Goal: Check status: Check status

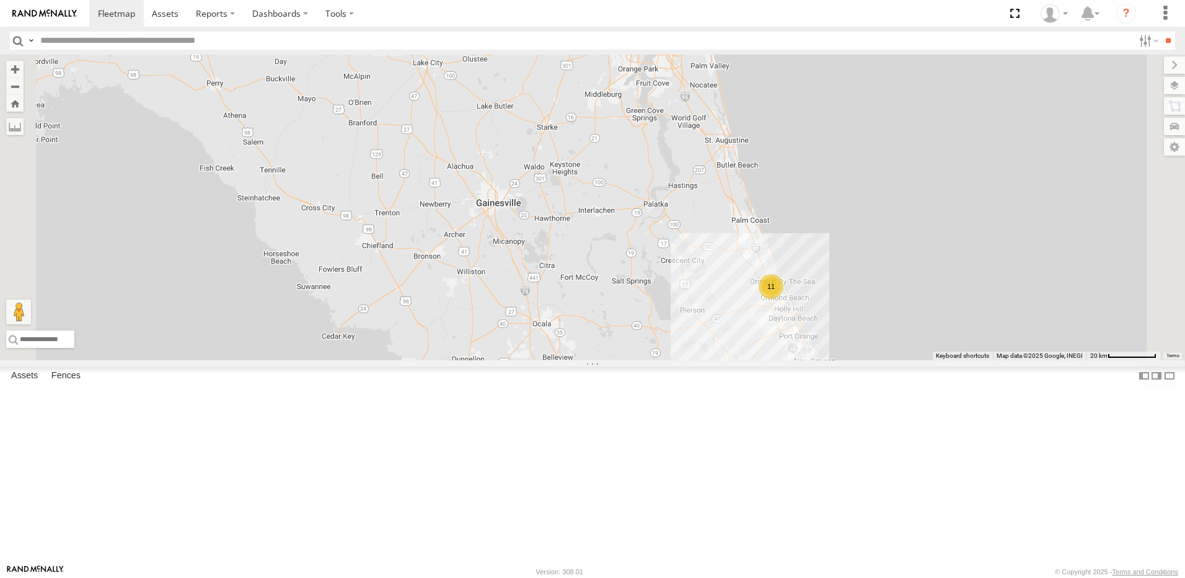
drag, startPoint x: 482, startPoint y: 345, endPoint x: 487, endPoint y: 282, distance: 63.5
click at [487, 282] on div "11 TRUCK 58" at bounding box center [592, 208] width 1185 height 306
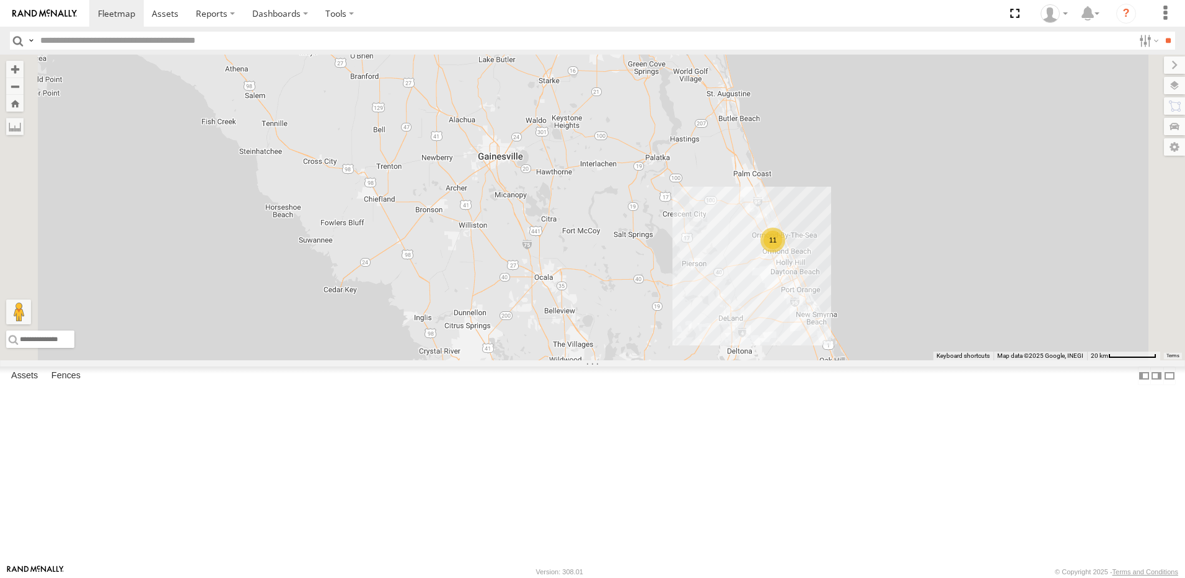
drag, startPoint x: 660, startPoint y: 363, endPoint x: 659, endPoint y: 297, distance: 66.3
click at [656, 332] on div "11 TRUCK 58" at bounding box center [592, 208] width 1185 height 306
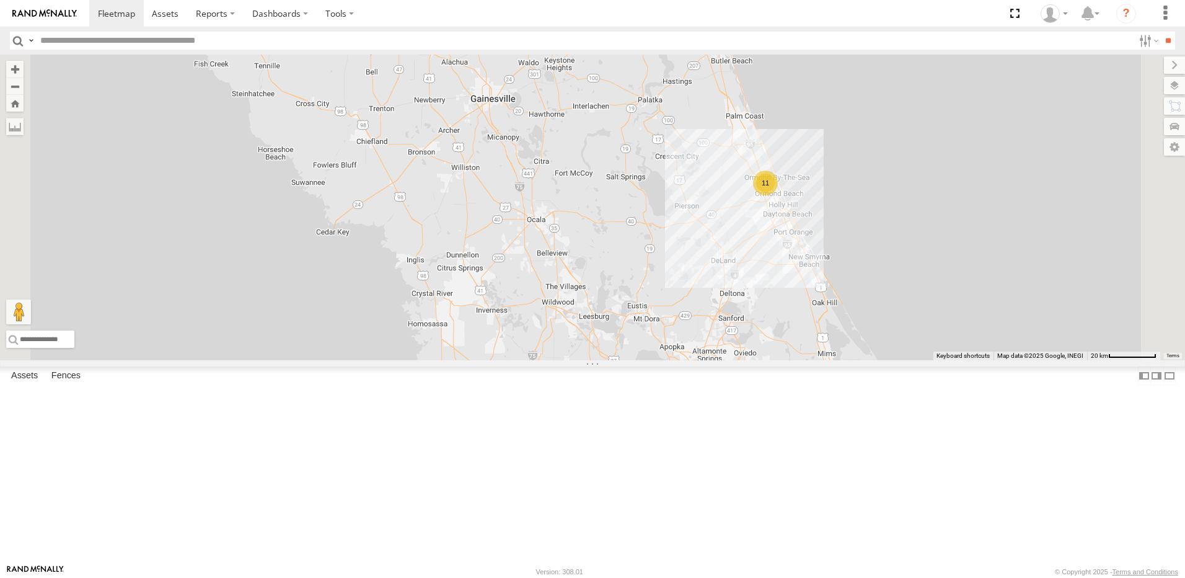
drag, startPoint x: 651, startPoint y: 371, endPoint x: 650, endPoint y: 337, distance: 33.5
click at [650, 339] on div "11 TRUCK 58" at bounding box center [592, 208] width 1185 height 306
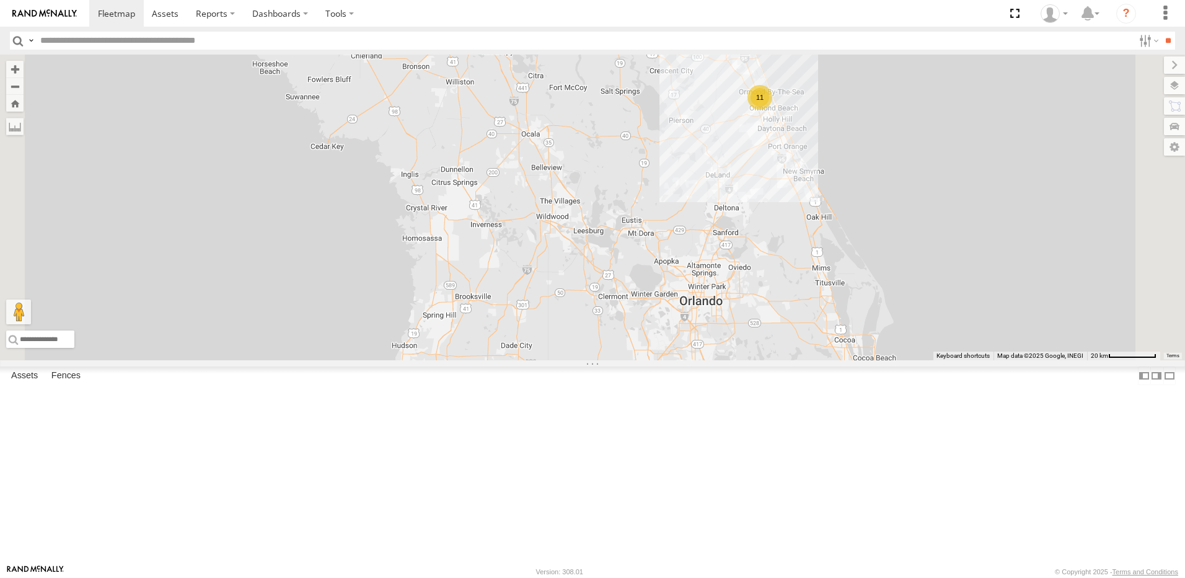
drag, startPoint x: 627, startPoint y: 394, endPoint x: 633, endPoint y: 358, distance: 37.0
click at [632, 360] on div "11 TRUCK 58" at bounding box center [592, 208] width 1185 height 306
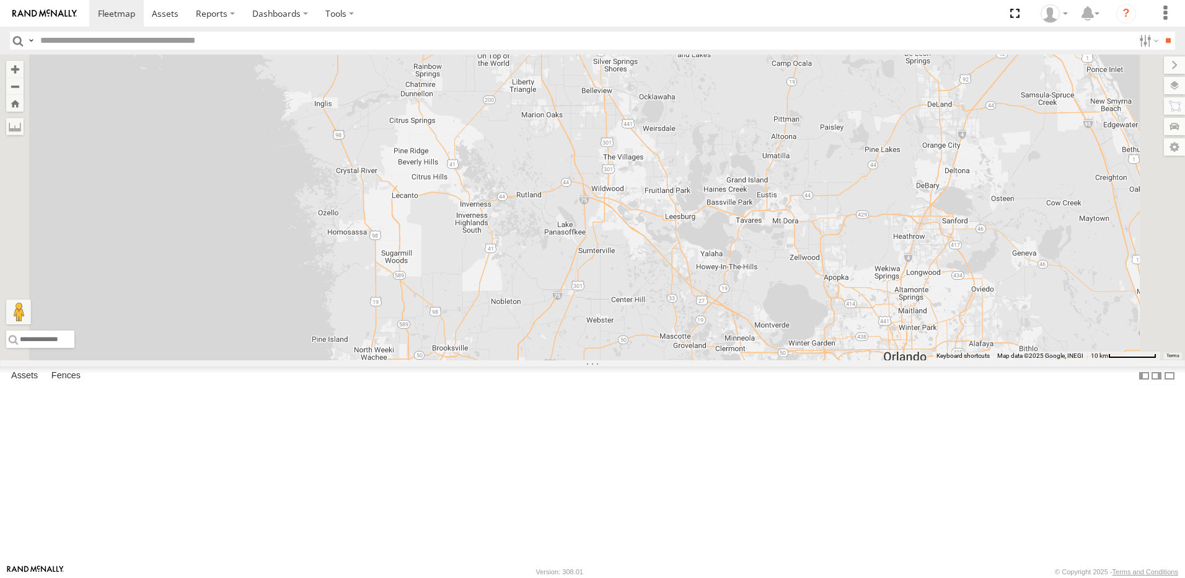
drag, startPoint x: 660, startPoint y: 279, endPoint x: 638, endPoint y: 387, distance: 110.6
click at [639, 360] on div "TRUCK 58" at bounding box center [592, 208] width 1185 height 306
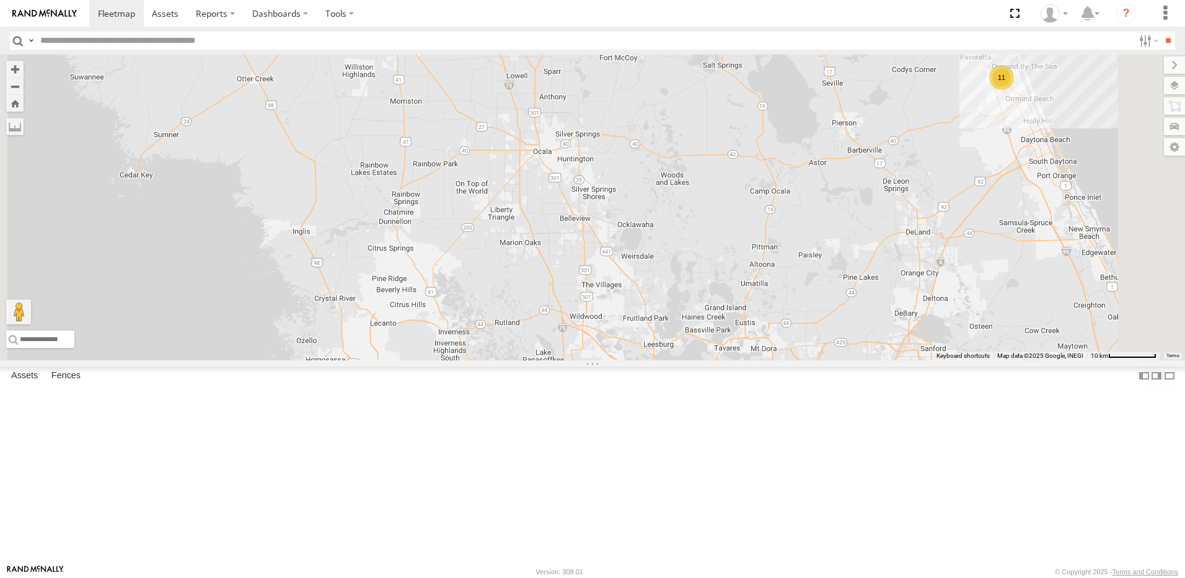
drag, startPoint x: 659, startPoint y: 324, endPoint x: 645, endPoint y: 390, distance: 67.7
click at [649, 360] on div "TRUCK 58 11" at bounding box center [592, 208] width 1185 height 306
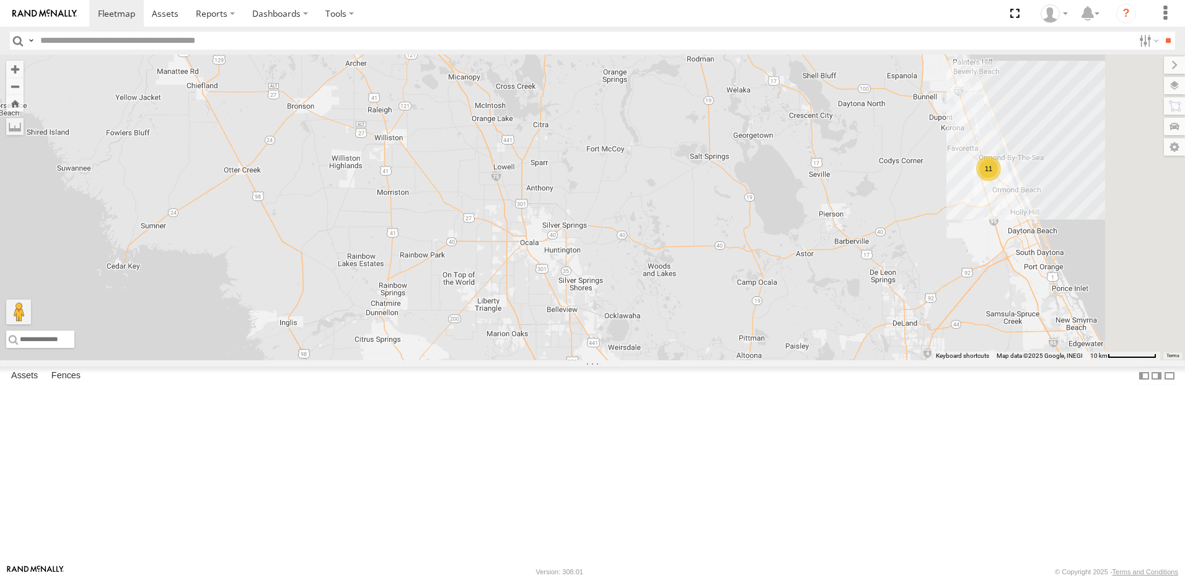
drag, startPoint x: 667, startPoint y: 330, endPoint x: 659, endPoint y: 412, distance: 81.5
click at [659, 360] on div "TRUCK 58 11" at bounding box center [592, 208] width 1185 height 306
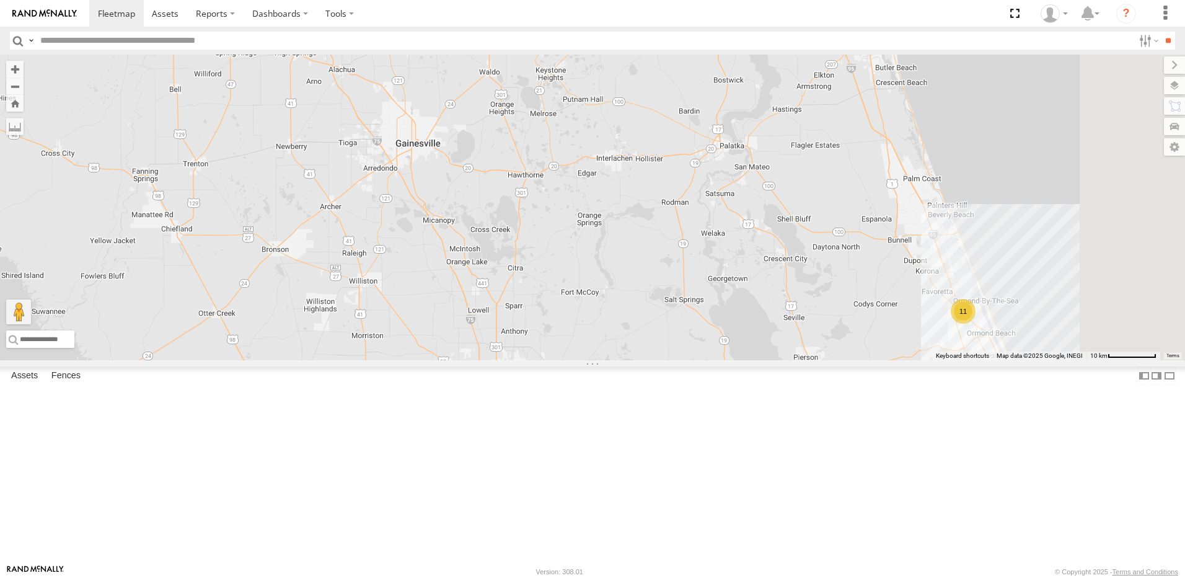
drag, startPoint x: 663, startPoint y: 335, endPoint x: 651, endPoint y: 367, distance: 34.3
click at [651, 360] on div "TRUCK 58 11" at bounding box center [592, 208] width 1185 height 306
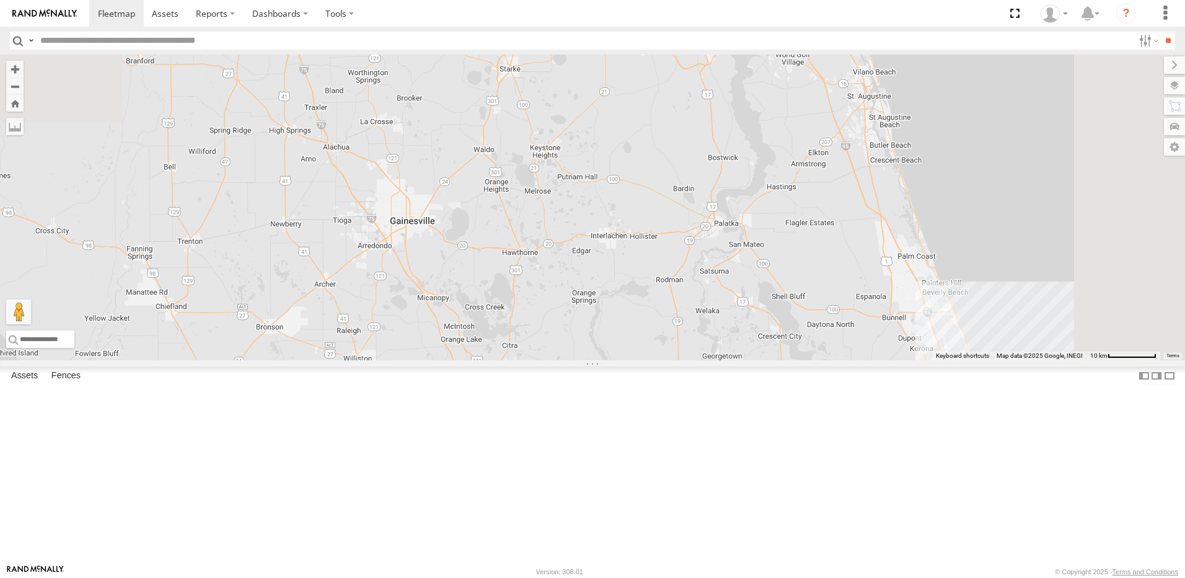
drag, startPoint x: 666, startPoint y: 307, endPoint x: 666, endPoint y: 342, distance: 34.7
click at [666, 340] on div "TRUCK 58 11" at bounding box center [592, 208] width 1185 height 306
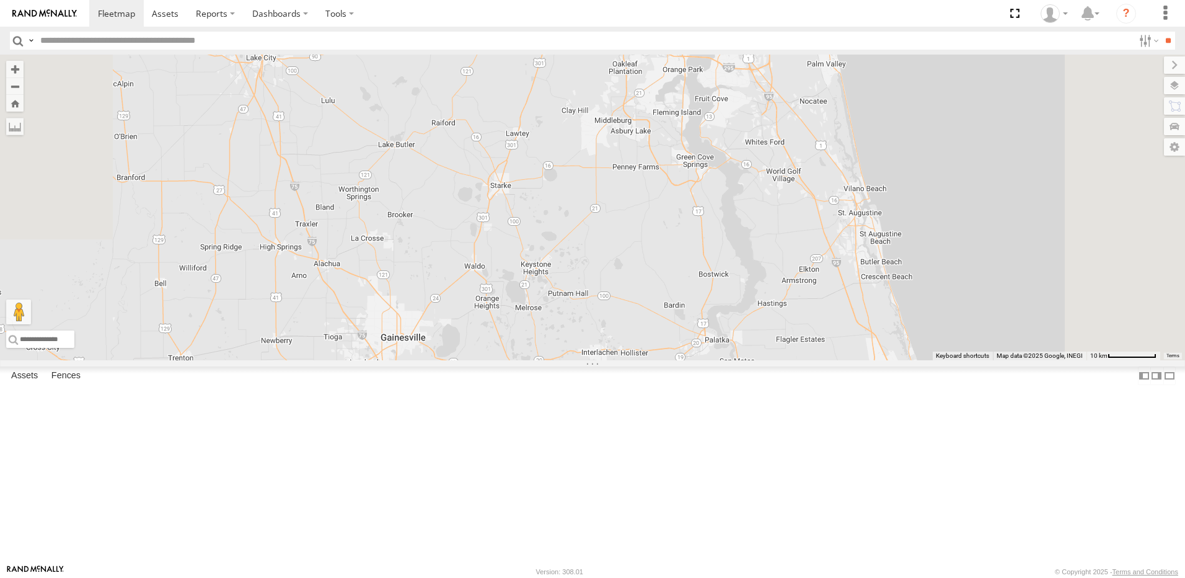
drag, startPoint x: 639, startPoint y: 309, endPoint x: 623, endPoint y: 348, distance: 41.7
click at [624, 346] on div "TRUCK 58 11" at bounding box center [592, 208] width 1185 height 306
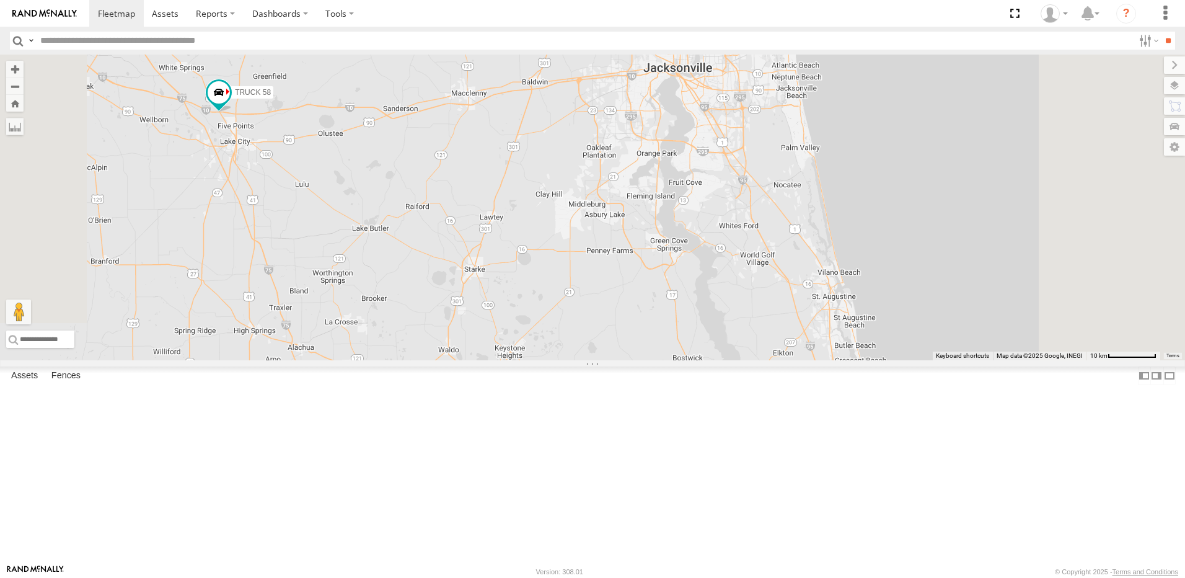
click at [653, 302] on div "TRUCK 58 11" at bounding box center [592, 208] width 1185 height 306
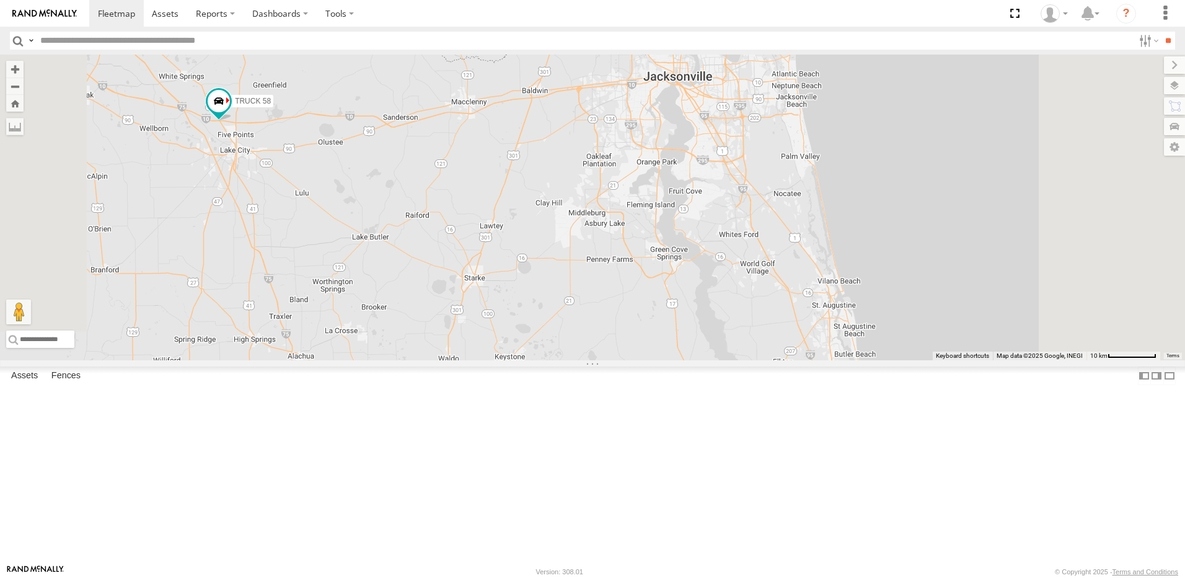
drag, startPoint x: 599, startPoint y: 420, endPoint x: 614, endPoint y: 391, distance: 32.7
click at [610, 360] on div "TRUCK 58 11" at bounding box center [592, 208] width 1185 height 306
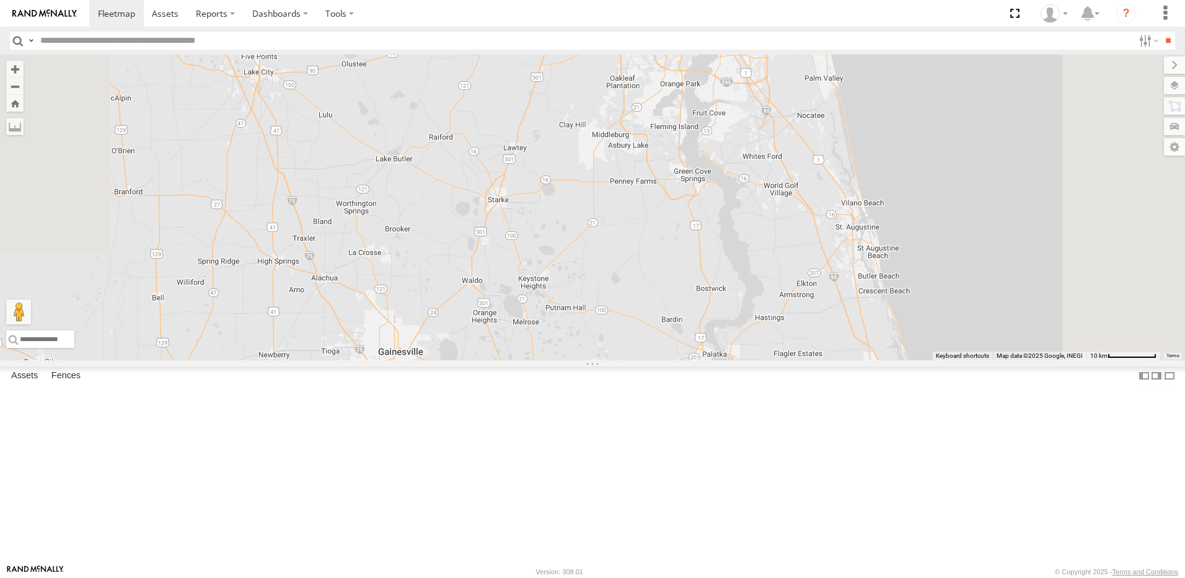
drag, startPoint x: 611, startPoint y: 441, endPoint x: 619, endPoint y: 391, distance: 50.8
click at [617, 360] on div "TRUCK 58 11" at bounding box center [592, 208] width 1185 height 306
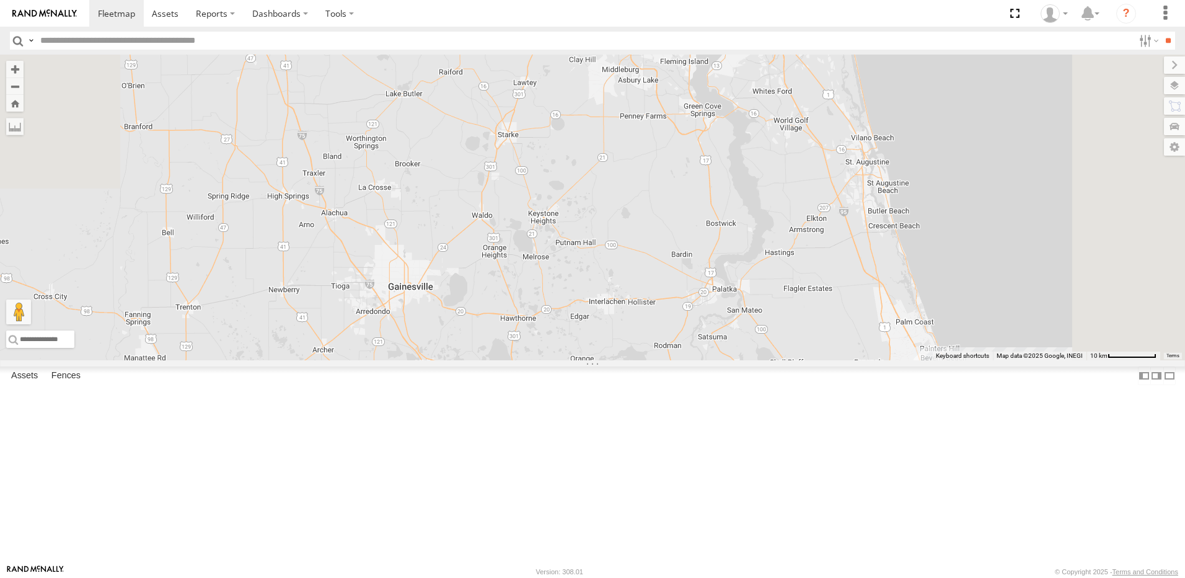
drag, startPoint x: 648, startPoint y: 449, endPoint x: 635, endPoint y: 396, distance: 54.7
click at [635, 360] on div "TRUCK 58 11" at bounding box center [592, 208] width 1185 height 306
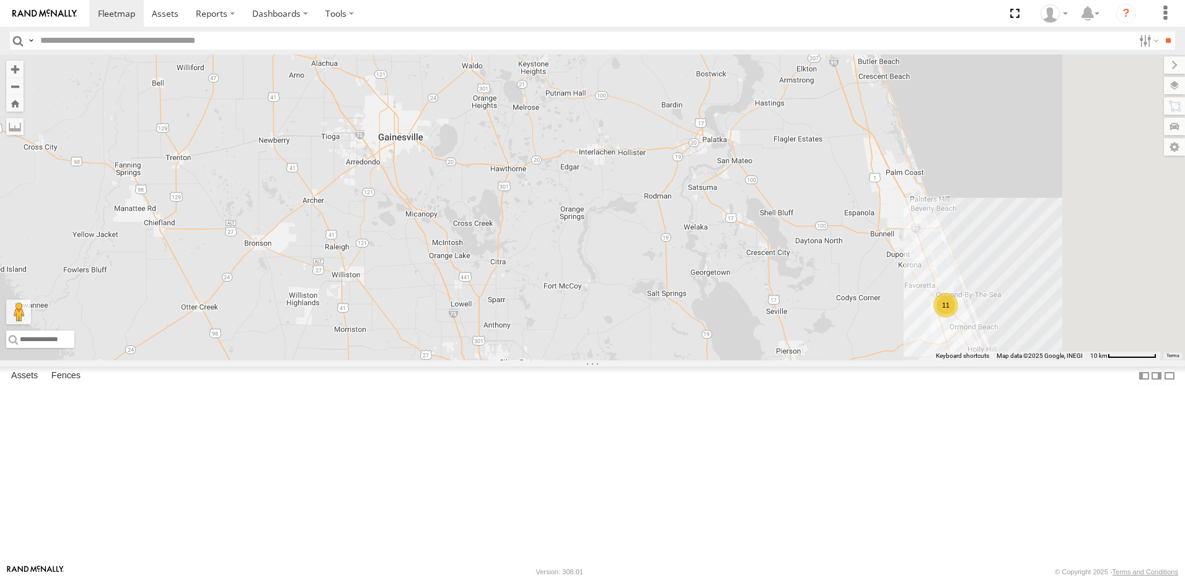
drag, startPoint x: 620, startPoint y: 417, endPoint x: 641, endPoint y: 346, distance: 74.5
click at [636, 356] on div "TRUCK 58 11" at bounding box center [592, 208] width 1185 height 306
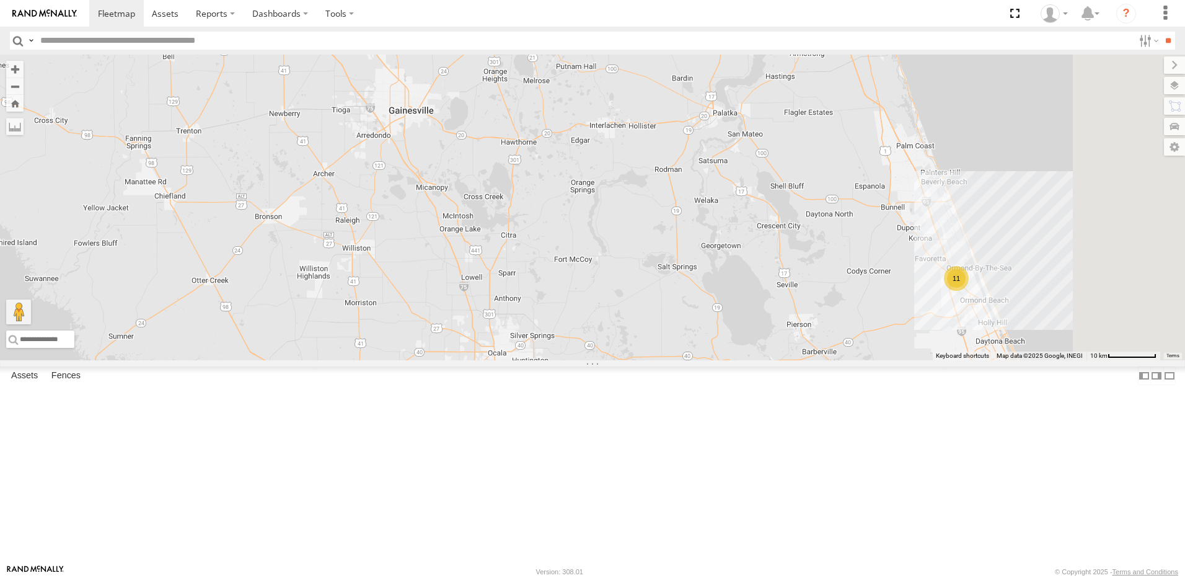
drag, startPoint x: 640, startPoint y: 433, endPoint x: 653, endPoint y: 376, distance: 58.4
click at [650, 360] on div "TRUCK 58 11" at bounding box center [592, 208] width 1185 height 306
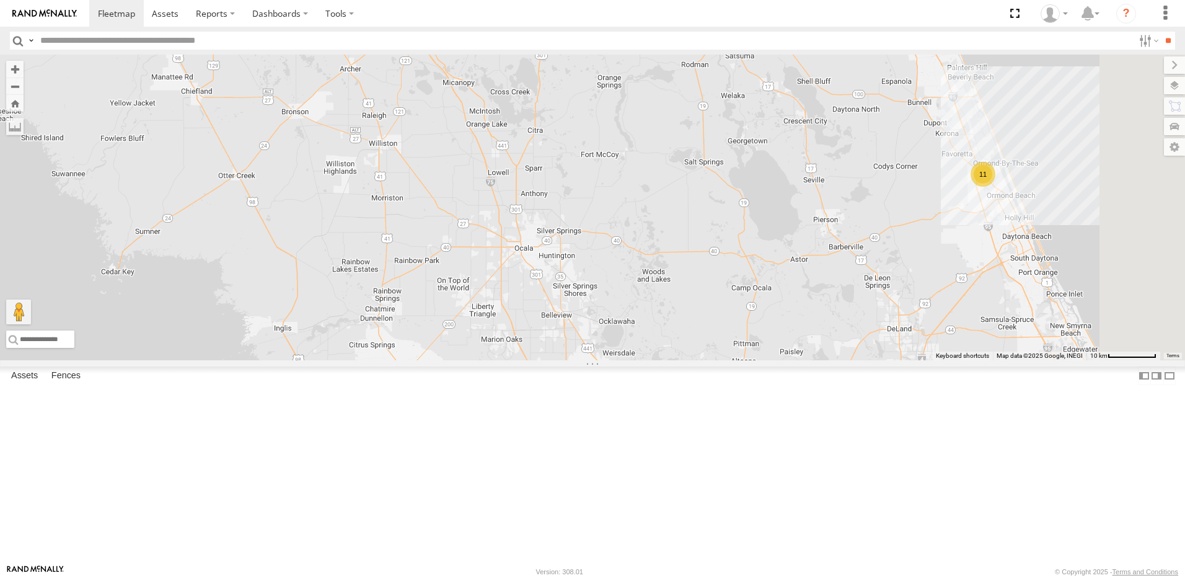
drag, startPoint x: 664, startPoint y: 434, endPoint x: 653, endPoint y: 366, distance: 69.2
click at [651, 360] on div "TRUCK 58 11" at bounding box center [592, 208] width 1185 height 306
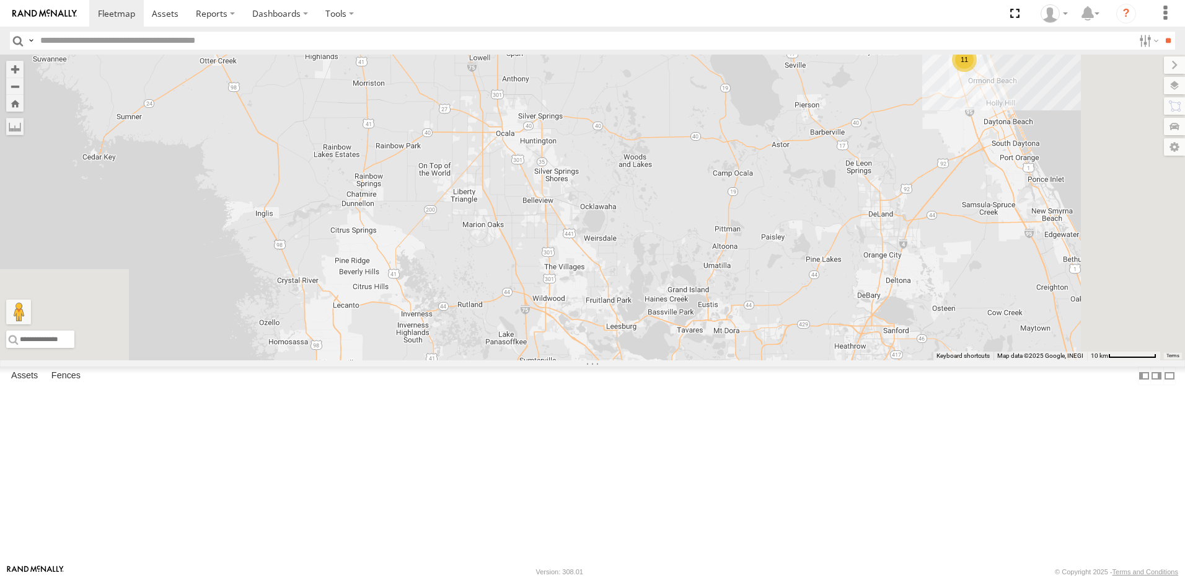
drag, startPoint x: 654, startPoint y: 441, endPoint x: 663, endPoint y: 382, distance: 59.5
click at [661, 360] on div "TRUCK 58 11" at bounding box center [592, 208] width 1185 height 306
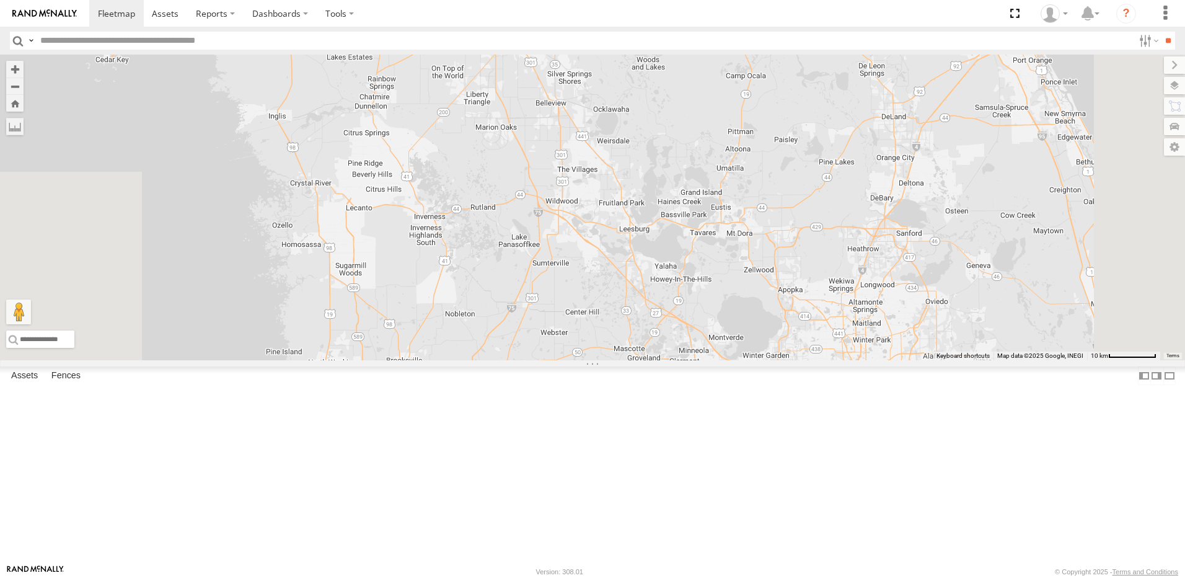
drag, startPoint x: 658, startPoint y: 437, endPoint x: 664, endPoint y: 398, distance: 39.6
click at [664, 360] on div "TRUCK 58 11" at bounding box center [592, 208] width 1185 height 306
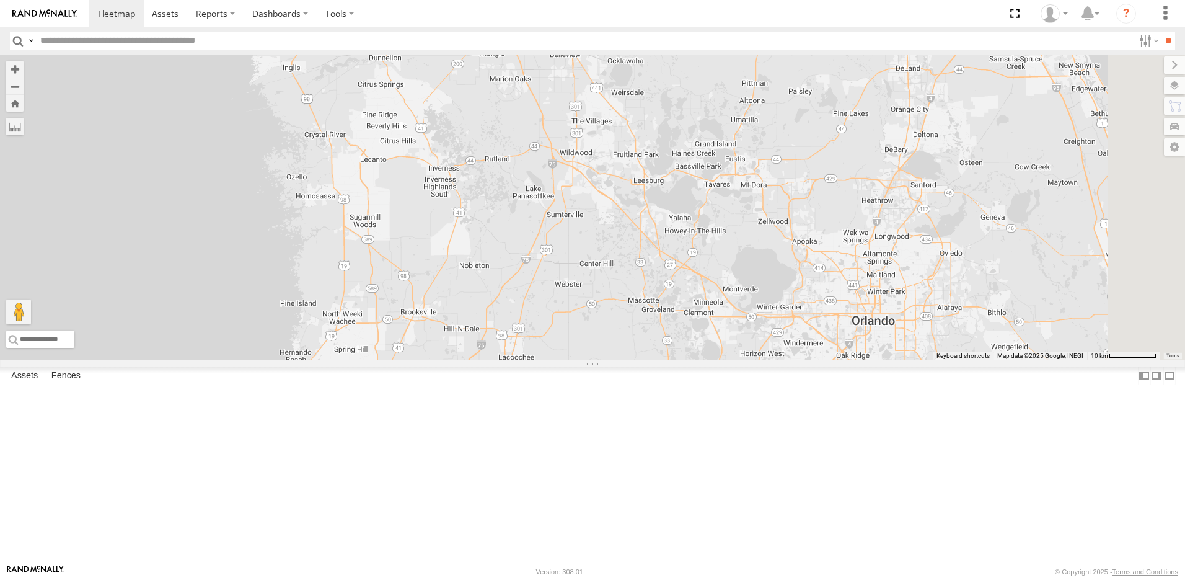
drag, startPoint x: 661, startPoint y: 446, endPoint x: 674, endPoint y: 375, distance: 71.8
click at [671, 360] on div "TRUCK 58 11" at bounding box center [592, 208] width 1185 height 306
